Goal: Task Accomplishment & Management: Use online tool/utility

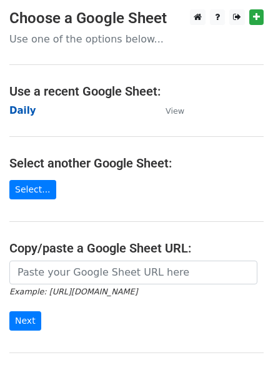
click at [14, 109] on strong "Daily" at bounding box center [22, 110] width 27 height 11
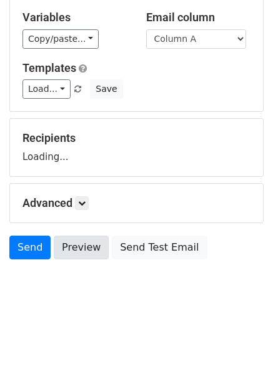
scroll to position [71, 0]
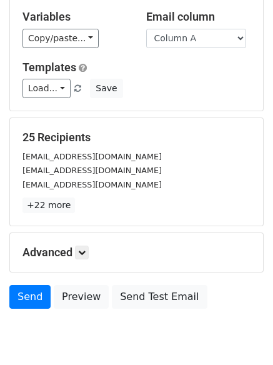
click at [92, 252] on h5 "Advanced" at bounding box center [136, 252] width 228 height 14
click at [82, 249] on icon at bounding box center [81, 252] width 7 height 7
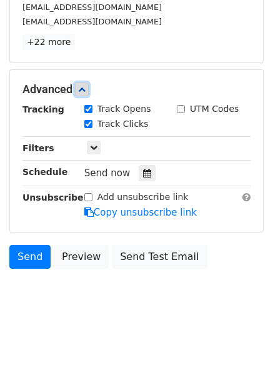
scroll to position [238, 0]
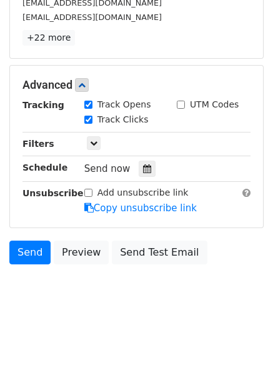
click at [137, 161] on div "Send now" at bounding box center [157, 169] width 147 height 17
drag, startPoint x: 137, startPoint y: 166, endPoint x: 129, endPoint y: 171, distance: 9.5
click at [143, 167] on icon at bounding box center [147, 168] width 8 height 9
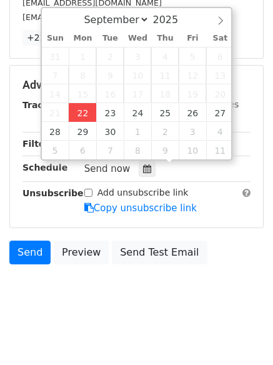
type input "2025-09-22 12:03"
type input "03"
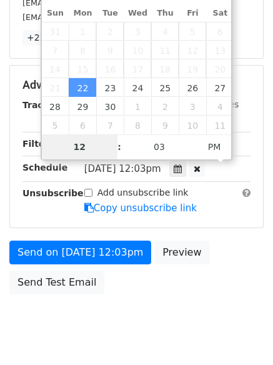
scroll to position [223, 0]
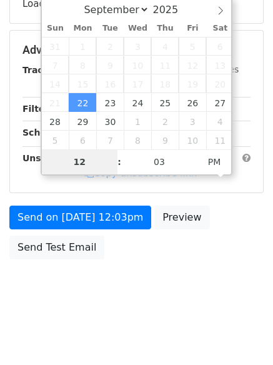
type input "4"
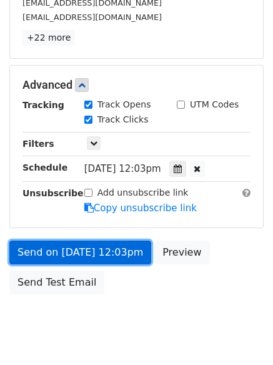
type input "2025-09-22 16:03"
click at [84, 242] on link "Send on Sep 22 at 12:03pm" at bounding box center [80, 252] width 142 height 24
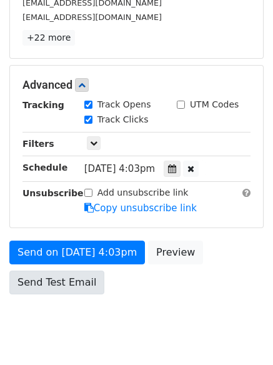
scroll to position [223, 0]
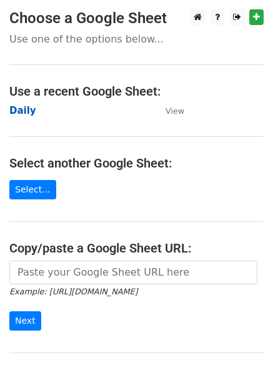
click at [24, 114] on strong "Daily" at bounding box center [22, 110] width 27 height 11
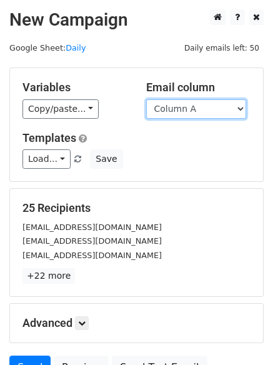
drag, startPoint x: 0, startPoint y: 0, endPoint x: 174, endPoint y: 117, distance: 209.3
click at [172, 107] on select "Column A Column B Column C Column D Column E Column F" at bounding box center [196, 108] width 100 height 19
select select "Column B"
click at [146, 99] on select "Column A Column B Column C Column D Column E Column F" at bounding box center [196, 108] width 100 height 19
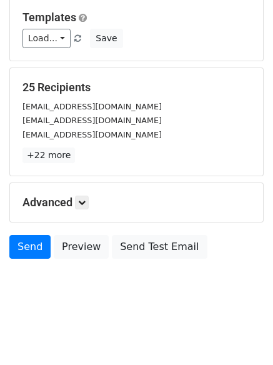
click at [91, 214] on div "Advanced Tracking Track Opens UTM Codes Track Clicks Filters Only include sprea…" at bounding box center [136, 202] width 253 height 39
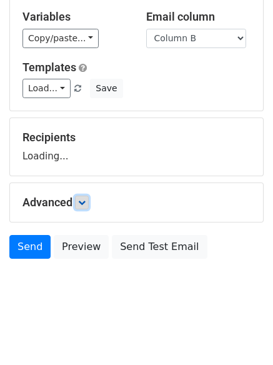
click at [86, 205] on icon at bounding box center [81, 202] width 7 height 7
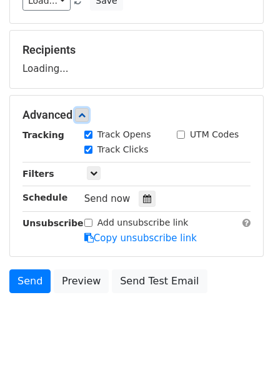
scroll to position [171, 0]
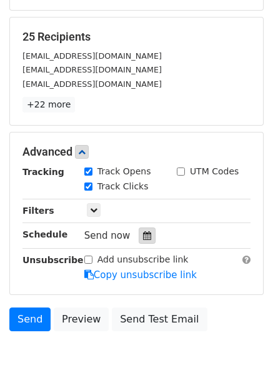
click at [140, 230] on div at bounding box center [147, 235] width 17 height 16
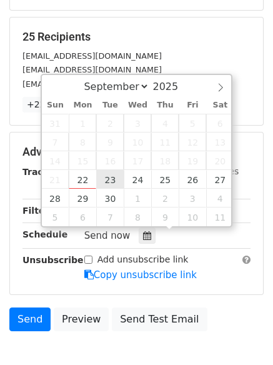
type input "2025-09-23 12:00"
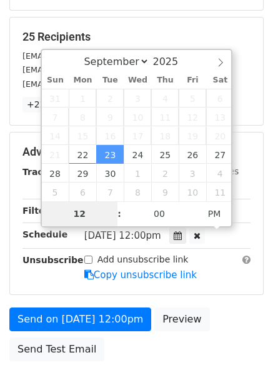
type input "5"
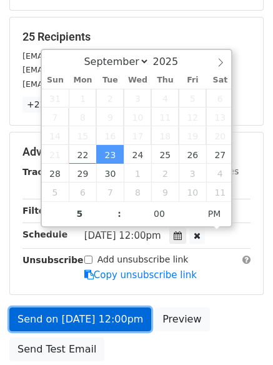
type input "2025-09-23 17:00"
click at [98, 318] on link "Send on Sep 23 at 12:00pm" at bounding box center [80, 319] width 142 height 24
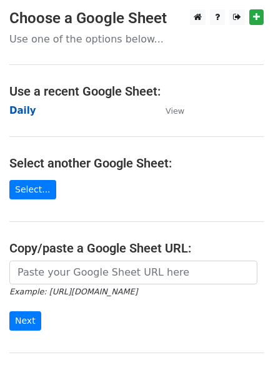
click at [22, 109] on strong "Daily" at bounding box center [22, 110] width 27 height 11
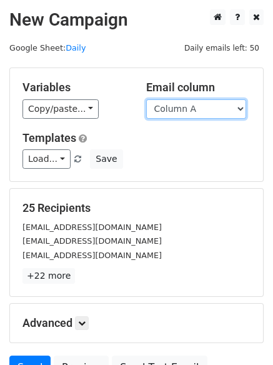
drag, startPoint x: 0, startPoint y: 0, endPoint x: 194, endPoint y: 111, distance: 223.0
click at [194, 111] on select "Column A Column B Column C Column D Column E Column F" at bounding box center [196, 108] width 100 height 19
select select "Column C"
click at [146, 99] on select "Column A Column B Column C Column D Column E Column F" at bounding box center [196, 108] width 100 height 19
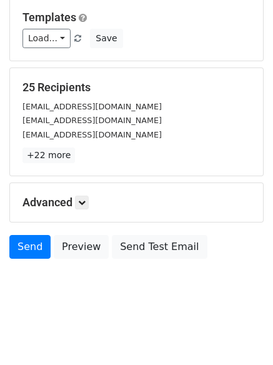
click at [94, 207] on h5 "Advanced" at bounding box center [136, 202] width 228 height 14
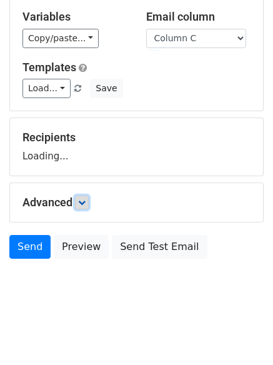
click at [89, 199] on link at bounding box center [82, 202] width 14 height 14
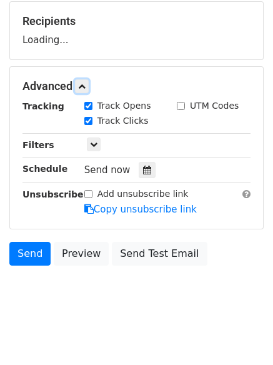
scroll to position [189, 0]
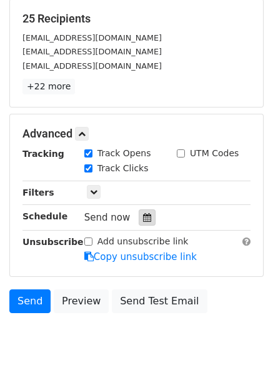
click at [143, 217] on icon at bounding box center [147, 217] width 8 height 9
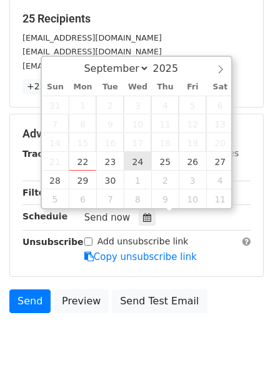
type input "2025-09-24 12:00"
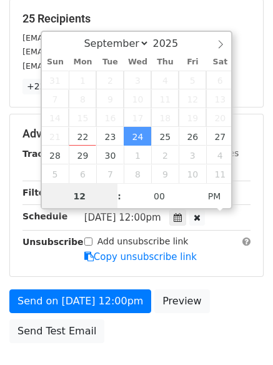
scroll to position [1, 0]
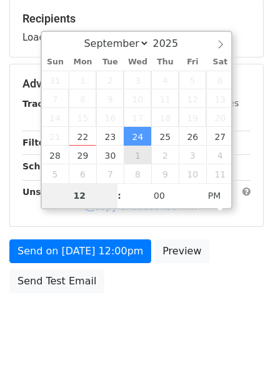
type input "6"
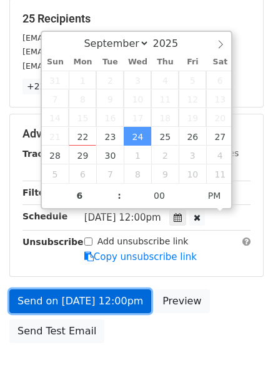
type input "2025-09-24 18:00"
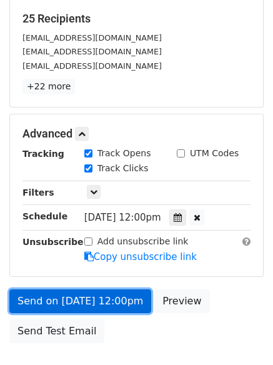
click at [86, 302] on link "Send on Sep 24 at 12:00pm" at bounding box center [80, 301] width 142 height 24
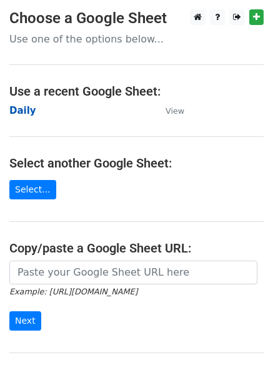
click at [16, 105] on strong "Daily" at bounding box center [22, 110] width 27 height 11
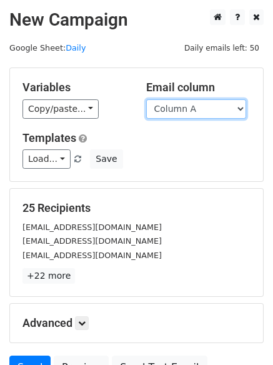
drag, startPoint x: 195, startPoint y: 114, endPoint x: 201, endPoint y: 117, distance: 6.4
click at [195, 114] on select "Column A Column B Column C Column D Column E Column F" at bounding box center [196, 108] width 100 height 19
select select "Column D"
click at [146, 99] on select "Column A Column B Column C Column D Column E Column F" at bounding box center [196, 108] width 100 height 19
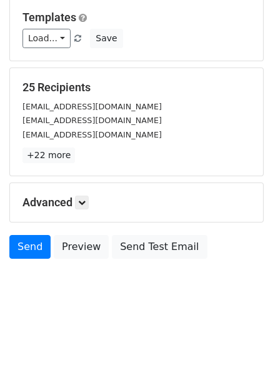
click at [81, 210] on div "Advanced Tracking Track Opens UTM Codes Track Clicks Filters Only include sprea…" at bounding box center [136, 202] width 253 height 39
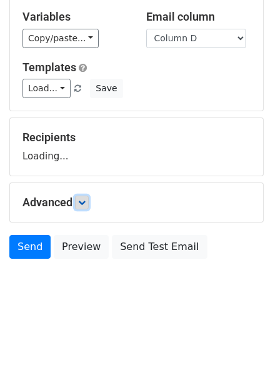
click at [85, 203] on icon at bounding box center [81, 202] width 7 height 7
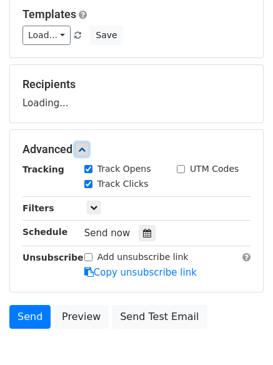
scroll to position [176, 0]
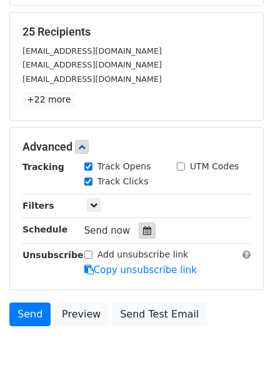
click at [145, 227] on icon at bounding box center [147, 230] width 8 height 9
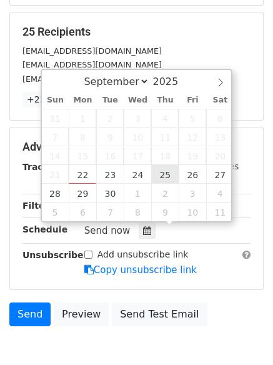
type input "2025-09-25 12:00"
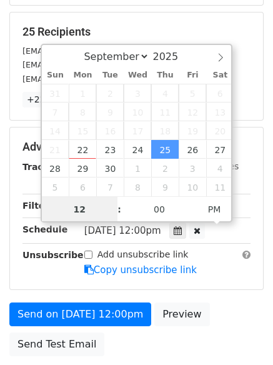
scroll to position [1, 0]
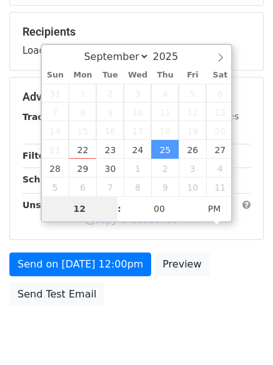
type input "7"
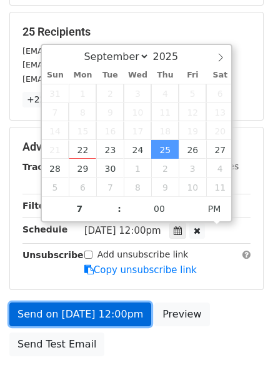
type input "2025-09-25 19:00"
click at [90, 307] on link "Send on Sep 25 at 12:00pm" at bounding box center [80, 314] width 142 height 24
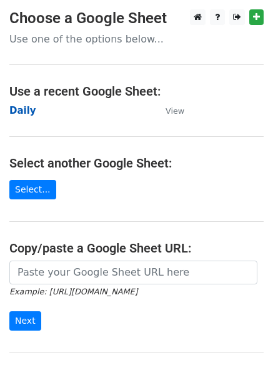
click at [12, 107] on strong "Daily" at bounding box center [22, 110] width 27 height 11
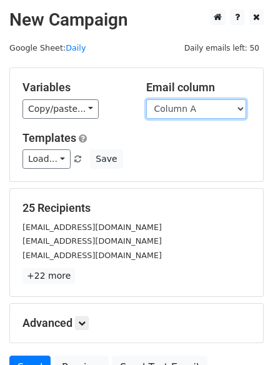
drag, startPoint x: 0, startPoint y: 0, endPoint x: 184, endPoint y: 108, distance: 213.1
click at [184, 108] on select "Column A Column B Column C Column D Column E Column F" at bounding box center [196, 108] width 100 height 19
select select "Column E"
click at [146, 99] on select "Column A Column B Column C Column D Column E Column F" at bounding box center [196, 108] width 100 height 19
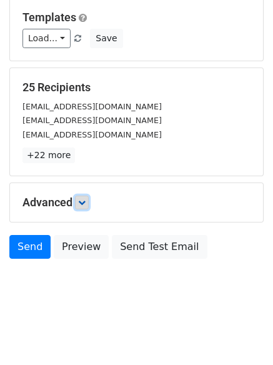
click at [85, 202] on icon at bounding box center [81, 202] width 7 height 7
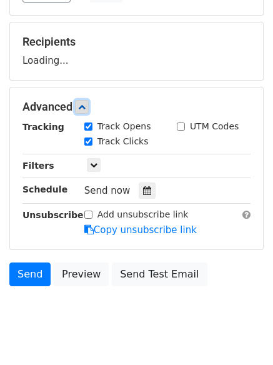
scroll to position [182, 0]
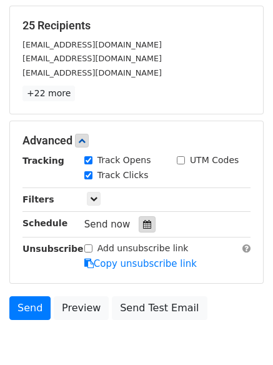
click at [146, 227] on div at bounding box center [147, 224] width 17 height 16
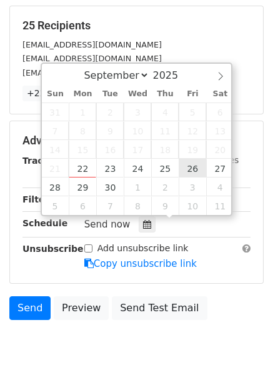
type input "2025-09-26 12:00"
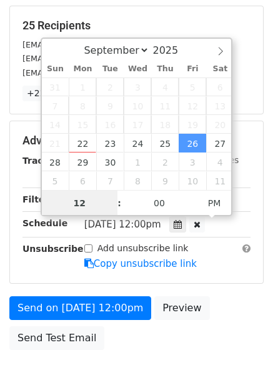
scroll to position [1, 0]
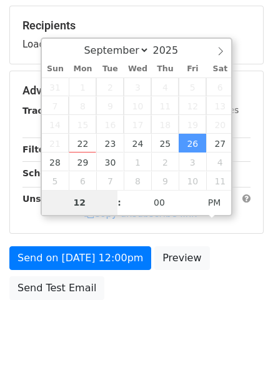
type input "8"
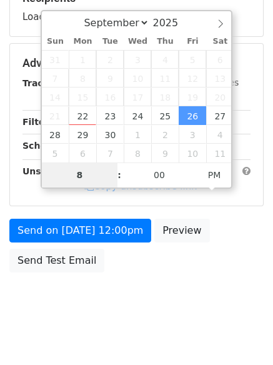
scroll to position [223, 0]
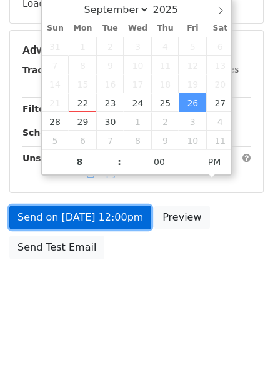
type input "2025-09-26 20:00"
click at [84, 224] on link "Send on Sep 26 at 12:00pm" at bounding box center [80, 217] width 142 height 24
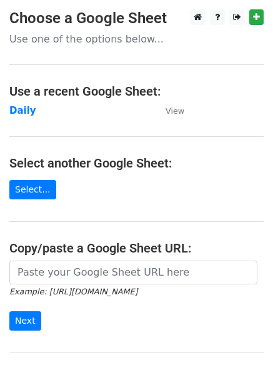
click at [32, 107] on td "Daily" at bounding box center [81, 111] width 144 height 14
click at [24, 112] on strong "Daily" at bounding box center [22, 110] width 27 height 11
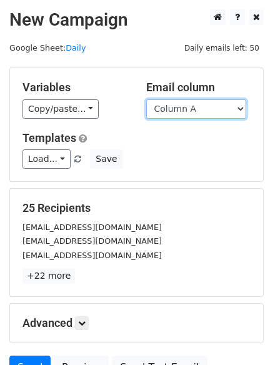
click at [192, 112] on select "Column A Column B Column C Column D Column E Column F" at bounding box center [196, 108] width 100 height 19
select select "Column F"
click at [146, 99] on select "Column A Column B Column C Column D Column E Column F" at bounding box center [196, 108] width 100 height 19
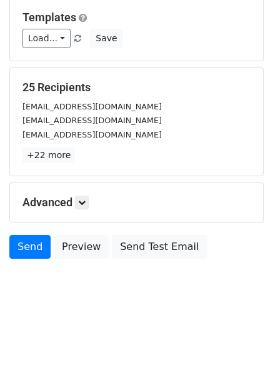
click at [81, 194] on div "Advanced Tracking Track Opens UTM Codes Track Clicks Filters Only include sprea…" at bounding box center [136, 202] width 253 height 39
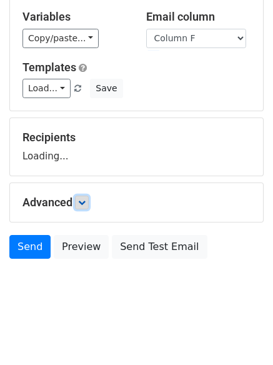
click at [87, 195] on link at bounding box center [82, 202] width 14 height 14
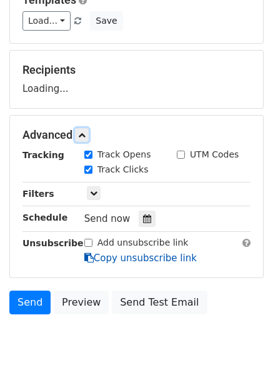
scroll to position [184, 0]
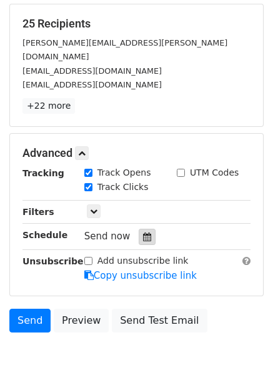
click at [142, 229] on div at bounding box center [147, 237] width 17 height 16
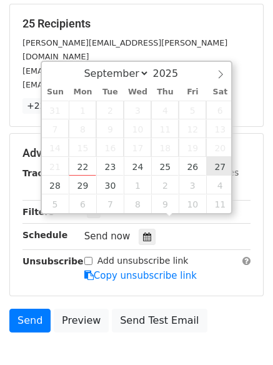
type input "[DATE] 12:00"
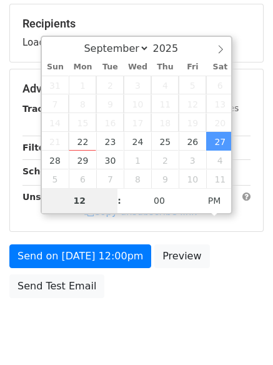
type input "9"
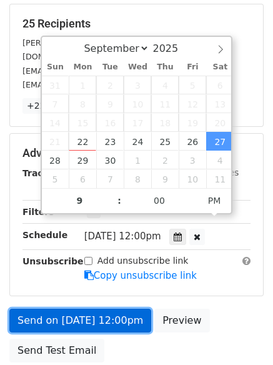
type input "[DATE] 21:00"
click at [92, 309] on link "Send on [DATE] 12:00pm" at bounding box center [80, 321] width 142 height 24
